Goal: Find specific page/section: Find specific page/section

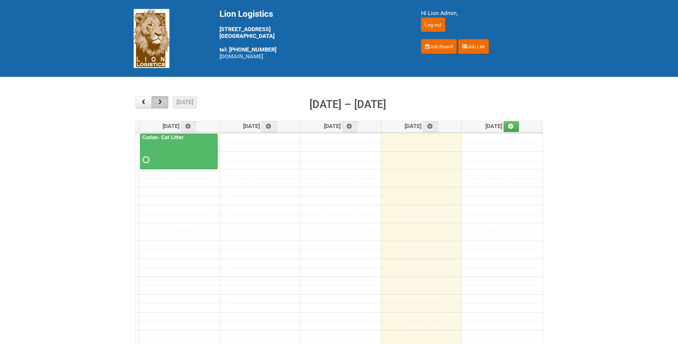
click at [161, 101] on span "button" at bounding box center [160, 102] width 7 height 6
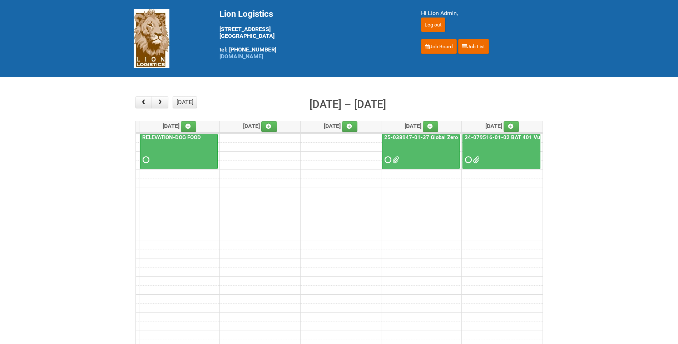
click at [483, 159] on div at bounding box center [501, 153] width 76 height 23
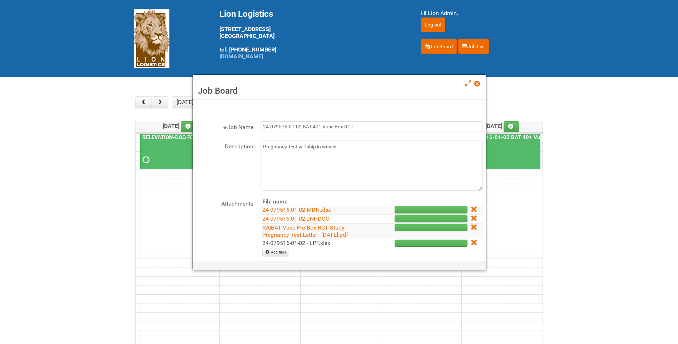
click at [319, 242] on link "24-079516-01-02 - LPF.xlsx" at bounding box center [296, 242] width 68 height 7
click at [322, 232] on link "RAIBAT Vuse Pro Box RCT Study - Pregnancy Test Letter - 11JUL2025.pdf" at bounding box center [305, 231] width 86 height 14
click at [481, 41] on link "Job List" at bounding box center [473, 46] width 31 height 15
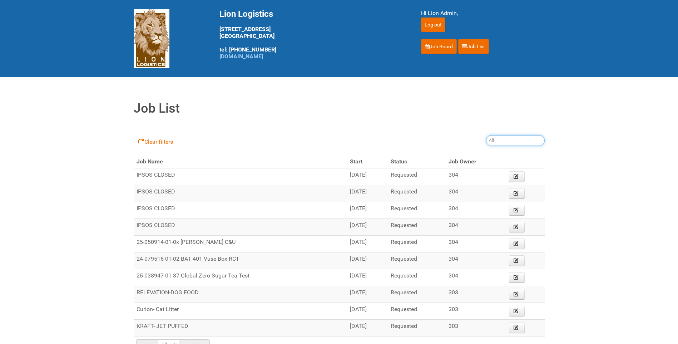
click at [516, 139] on input "search" at bounding box center [515, 140] width 59 height 11
type input "25-018092"
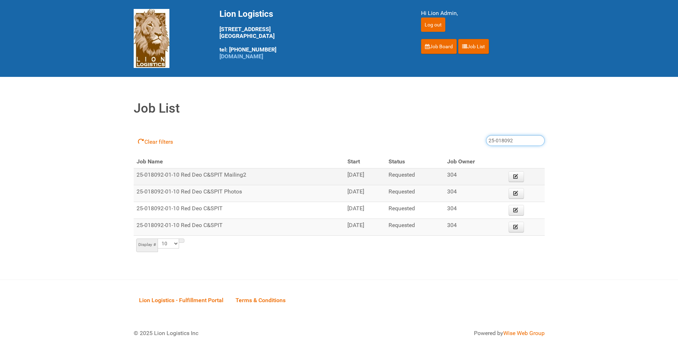
drag, startPoint x: 521, startPoint y: 141, endPoint x: 426, endPoint y: 171, distance: 99.4
click at [426, 171] on form "Clear filters 25-018092 Job Name Start Status Job Owner Display # 5 10 15 20 25…" at bounding box center [339, 190] width 411 height 128
type input "25-027032"
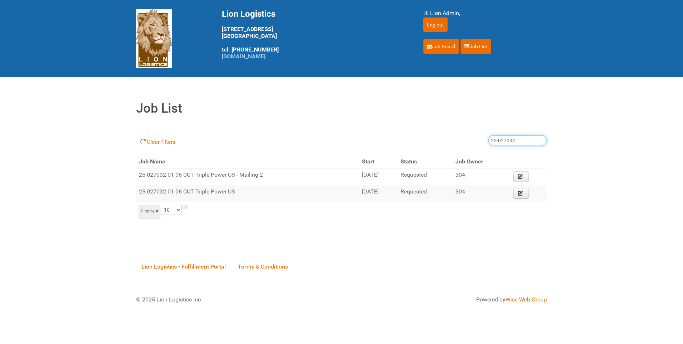
click at [517, 139] on input "25-027032" at bounding box center [517, 140] width 59 height 11
